Goal: Use online tool/utility: Use online tool/utility

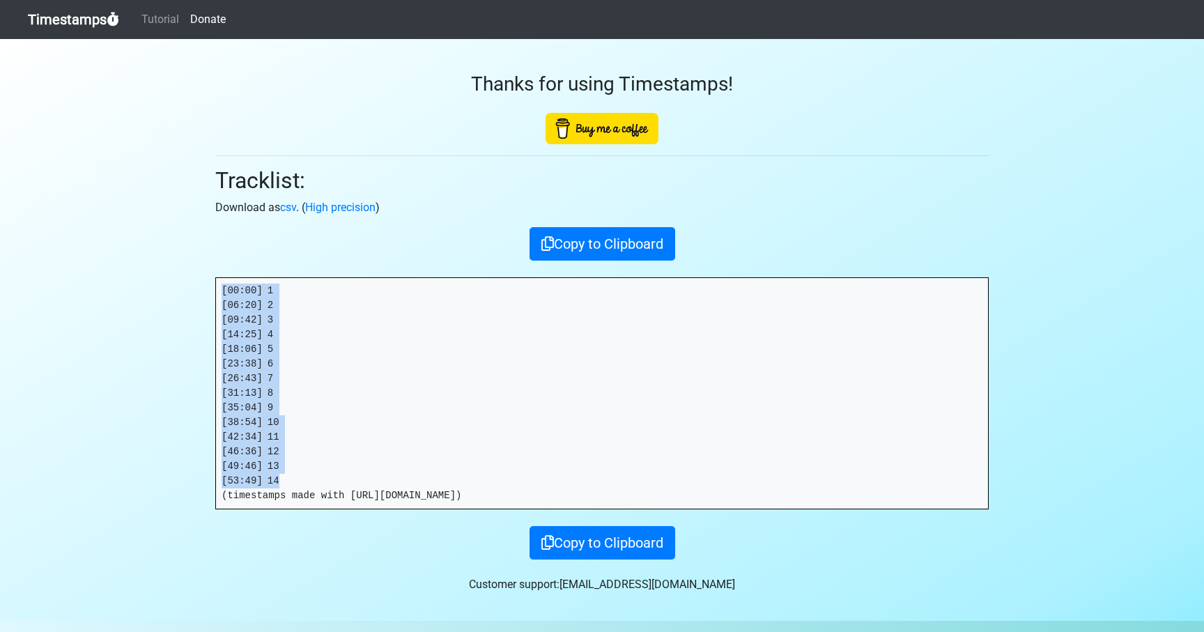
click at [70, 16] on link "Timestamps" at bounding box center [73, 20] width 91 height 28
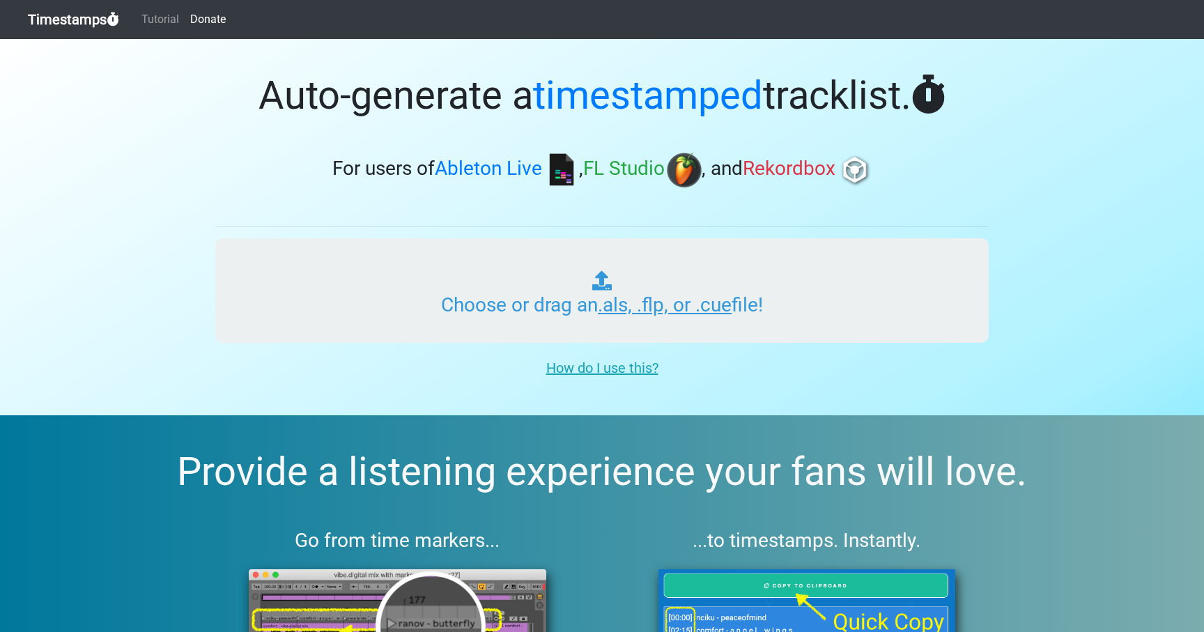
type input "C:\fakepath\OOO #61 (WORLDWIDEv2).als"
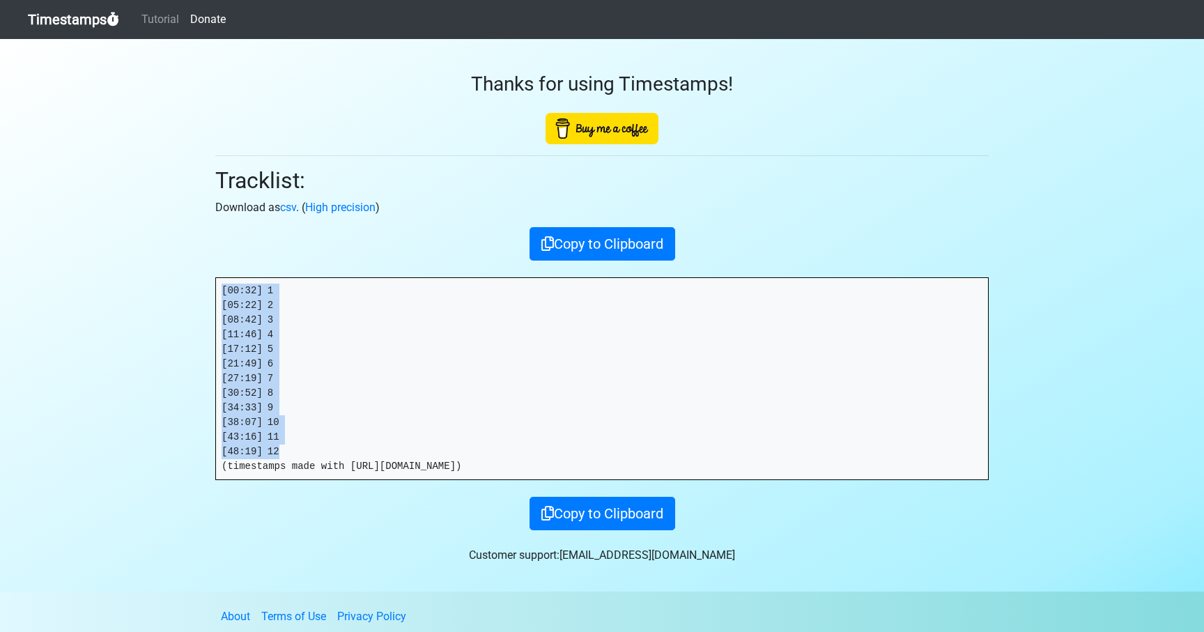
drag, startPoint x: 262, startPoint y: 440, endPoint x: 192, endPoint y: 269, distance: 184.6
click at [192, 269] on section "Thanks for using Timestamps! Tracklist: Download as csv . ( High precision ) Co…" at bounding box center [602, 315] width 1204 height 552
